Goal: Task Accomplishment & Management: Use online tool/utility

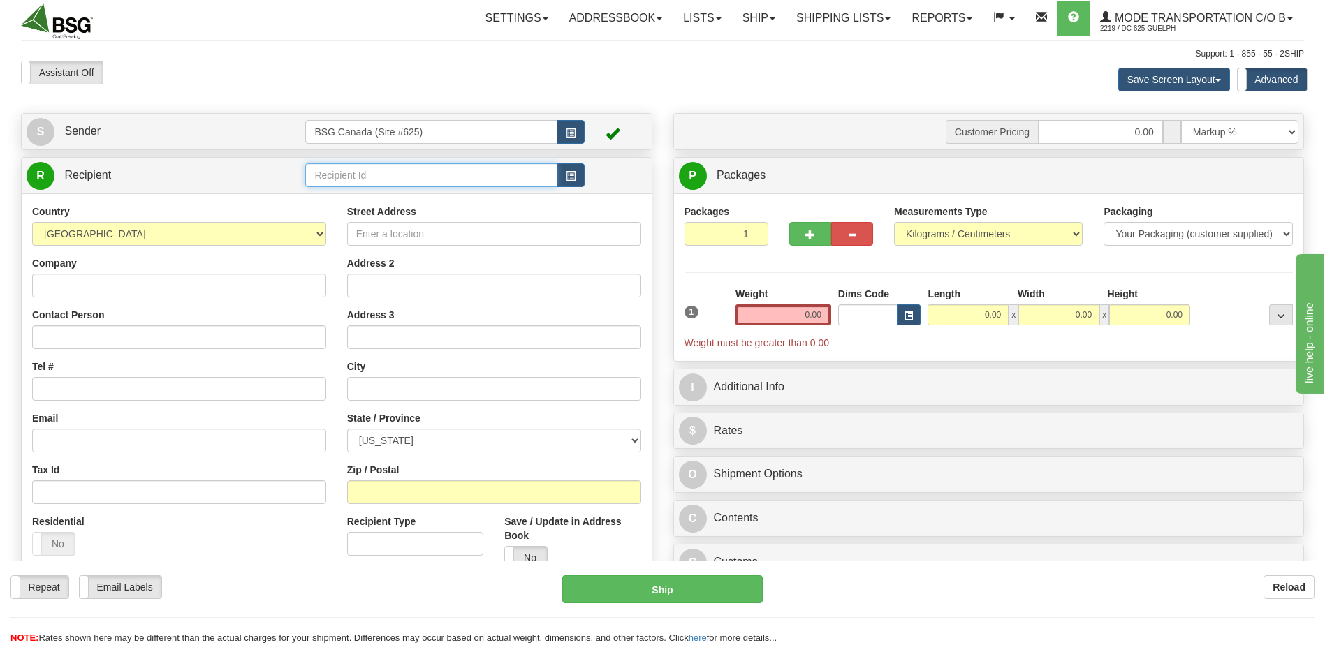
click at [394, 177] on input "text" at bounding box center [430, 175] width 251 height 24
click at [397, 203] on div "MUSKOKA BREWERY" at bounding box center [428, 196] width 238 height 15
type input "MUSKOKA BREWERY"
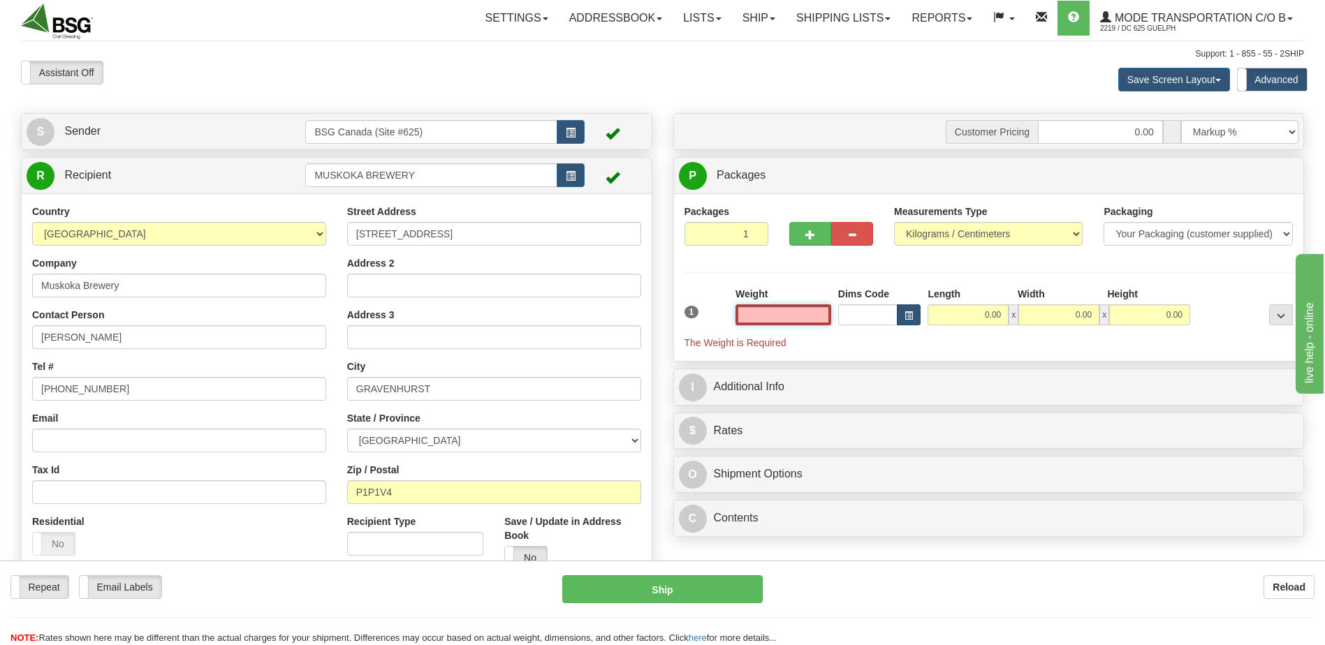
drag, startPoint x: 785, startPoint y: 317, endPoint x: 907, endPoint y: 316, distance: 122.2
click at [897, 317] on div "1 Weight Dims Code Length x" at bounding box center [989, 318] width 616 height 63
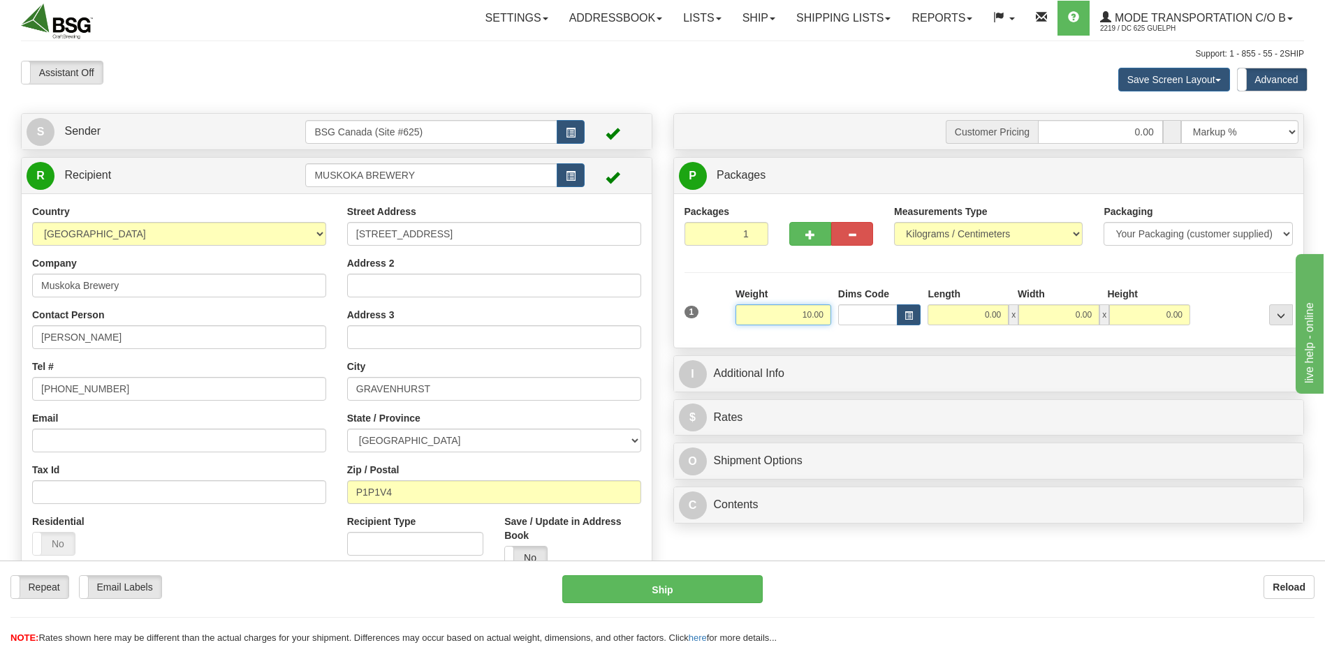
type input "10.00"
click at [1103, 267] on div "Packages 1 1 Measurements Type" at bounding box center [988, 271] width 609 height 133
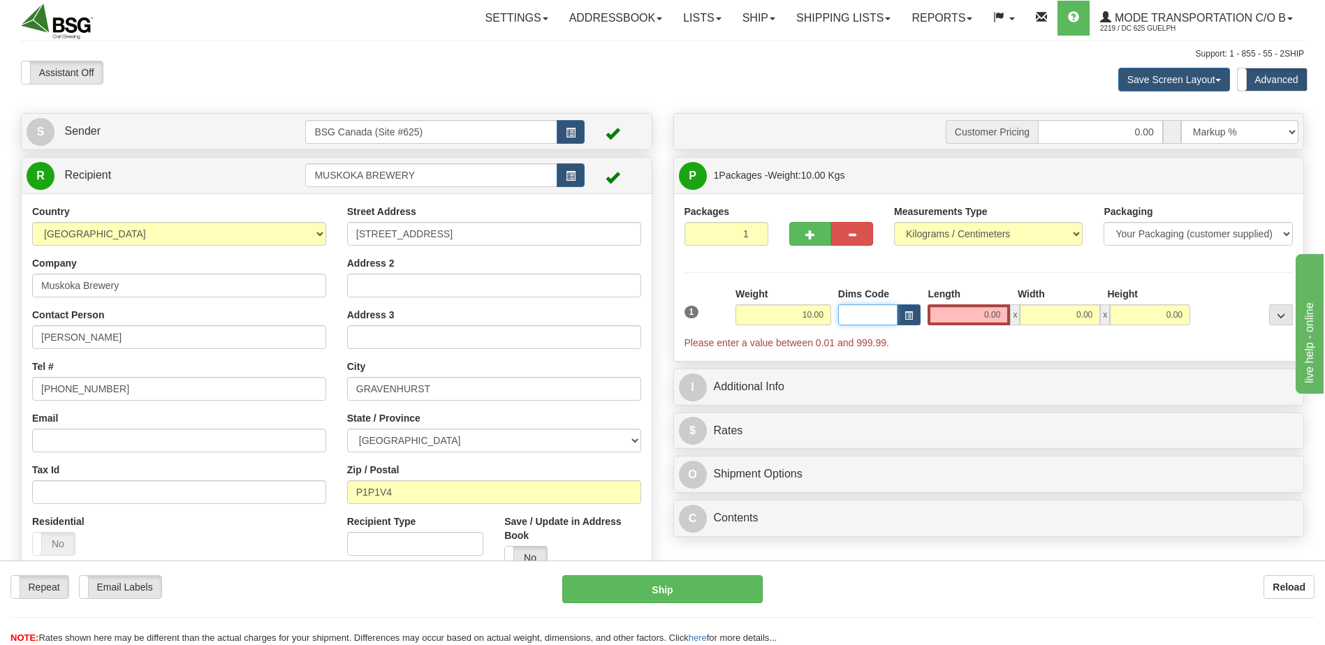
click at [891, 316] on input "Dims Code" at bounding box center [868, 314] width 60 height 21
click at [904, 318] on button "button" at bounding box center [909, 314] width 24 height 21
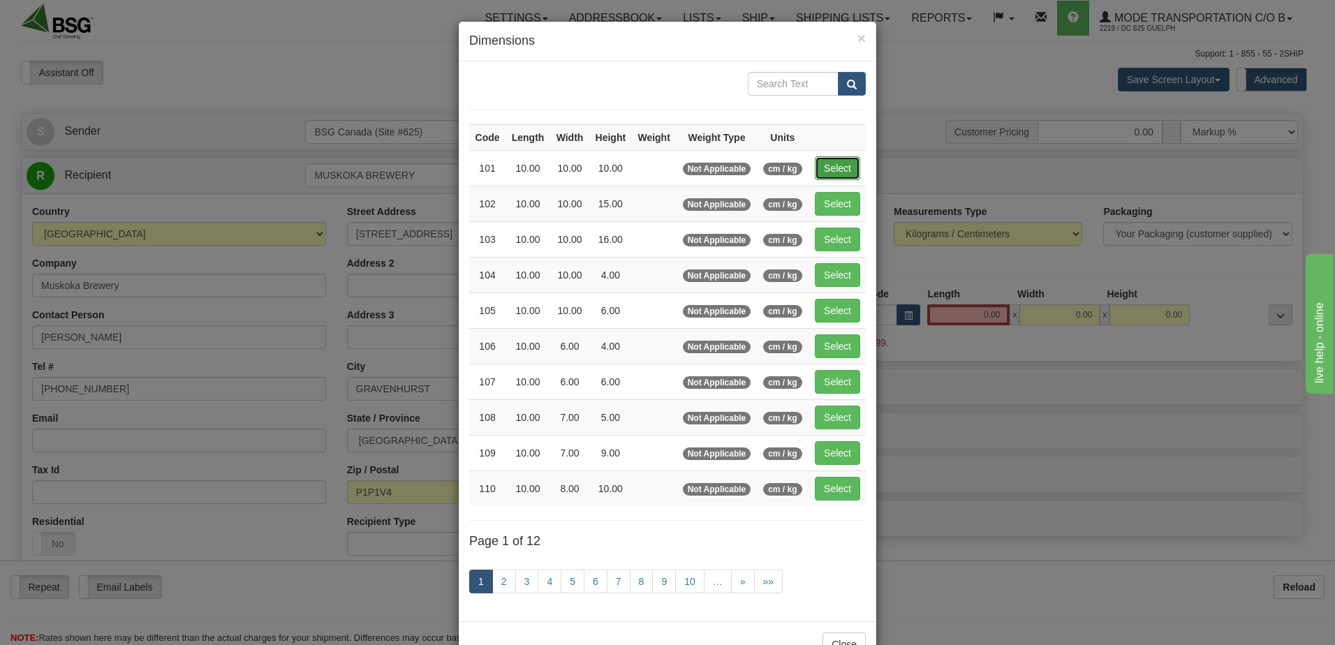
click at [828, 169] on button "Select" at bounding box center [837, 168] width 45 height 24
type input "101"
type input "10.00"
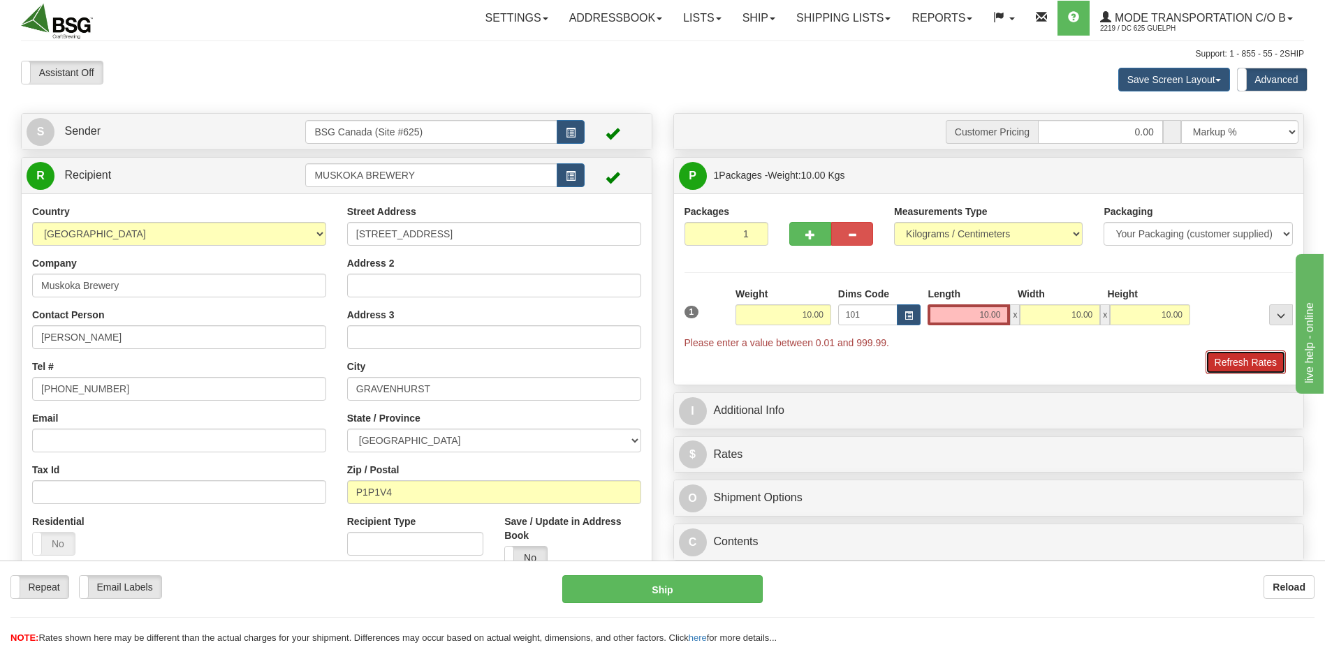
click at [1230, 357] on button "Refresh Rates" at bounding box center [1245, 363] width 80 height 24
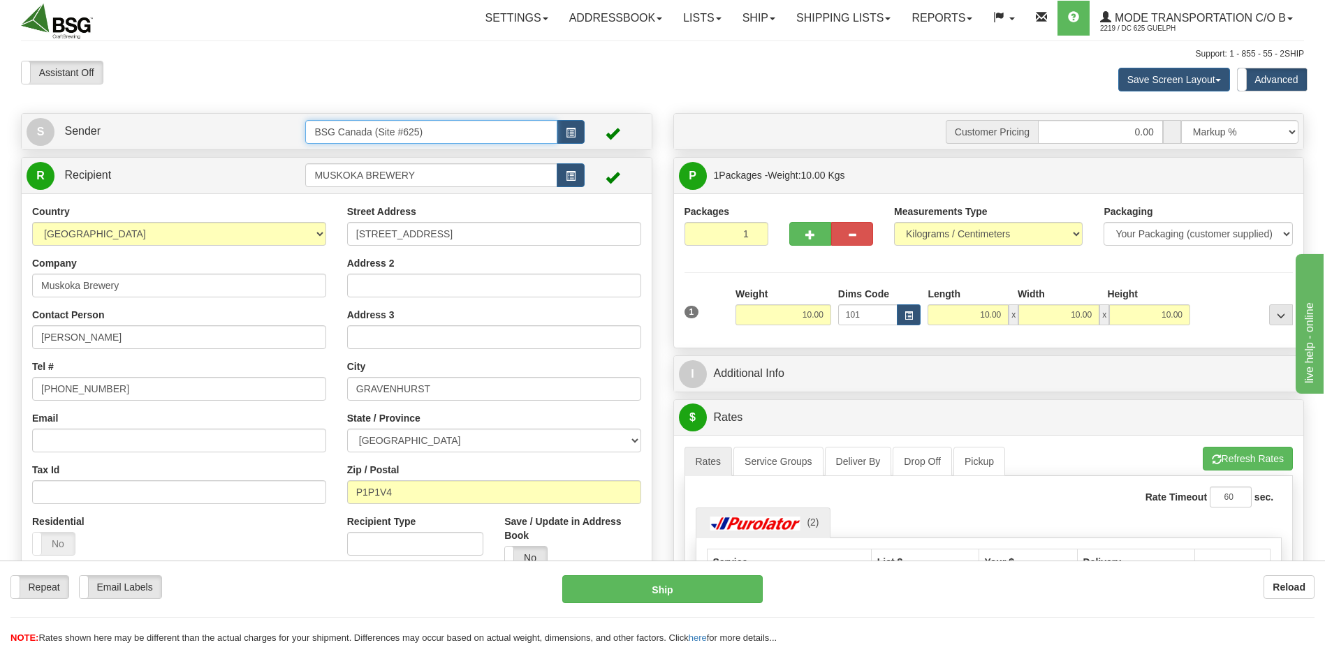
drag, startPoint x: 415, startPoint y: 130, endPoint x: 218, endPoint y: 133, distance: 197.6
click at [237, 133] on tr "S Sender BSG Canada (Site #625)" at bounding box center [337, 131] width 620 height 29
click at [365, 153] on div "BSG AIRDRIE - 624" at bounding box center [428, 153] width 238 height 15
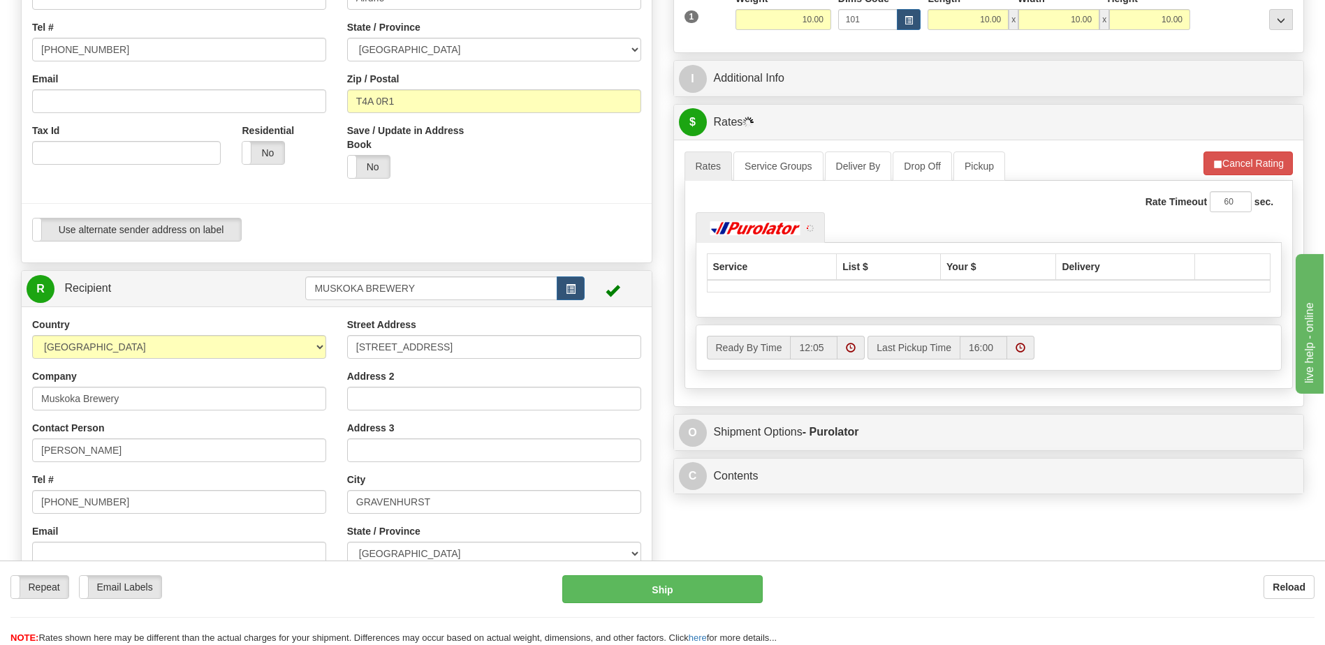
scroll to position [349, 0]
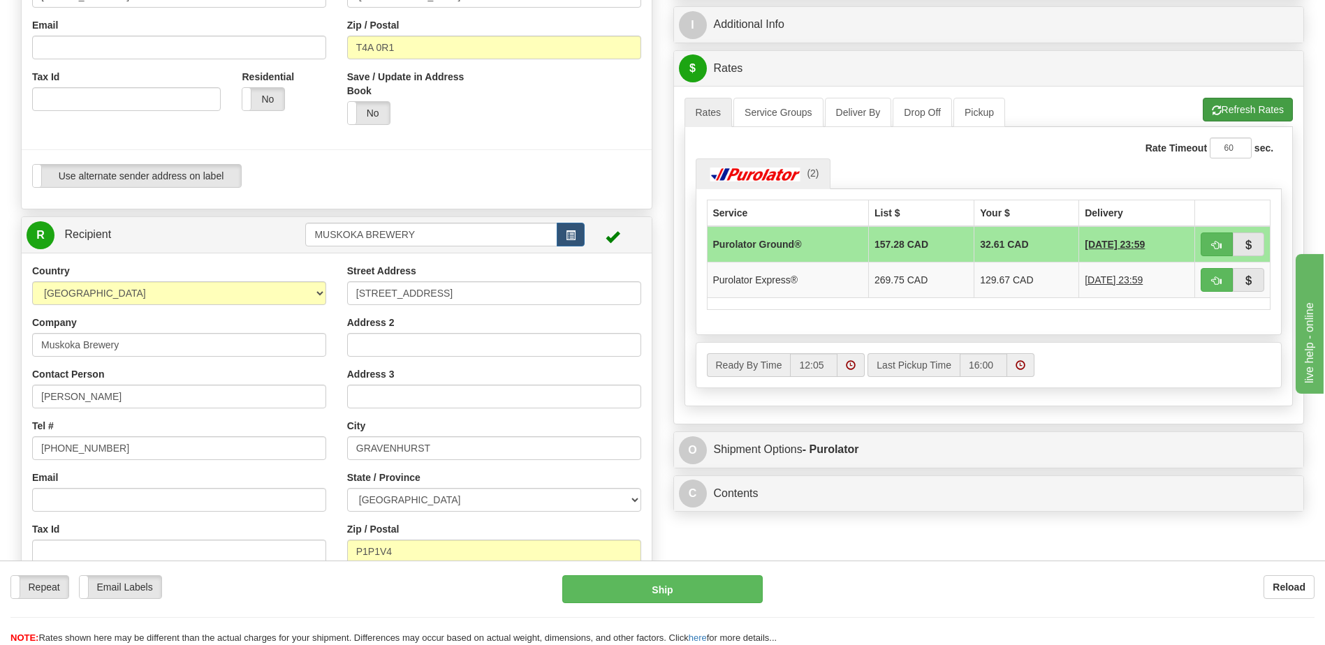
type input "BSG AIRDRIE - 624"
click at [1214, 107] on span "button" at bounding box center [1216, 110] width 10 height 9
